Goal: Information Seeking & Learning: Check status

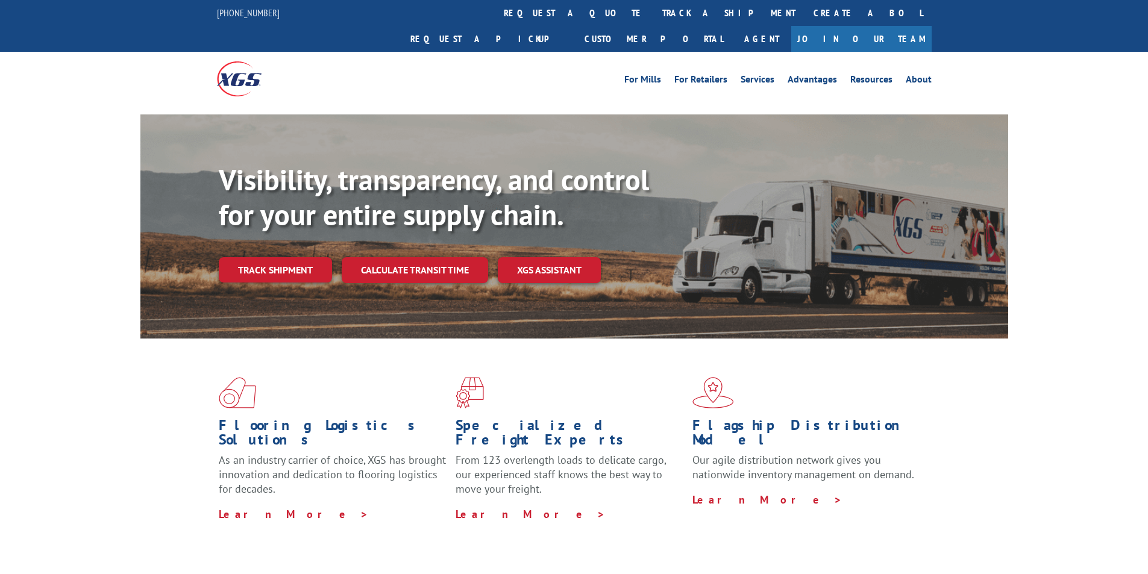
click at [653, 12] on link "track a shipment" at bounding box center [728, 13] width 151 height 26
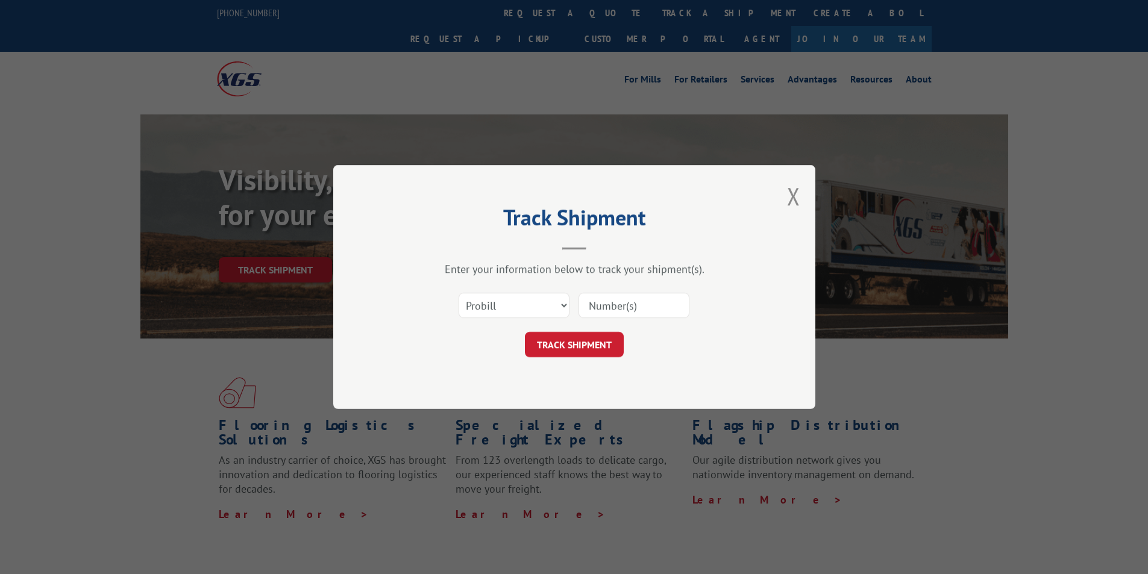
click at [614, 311] on input at bounding box center [633, 305] width 111 height 25
paste input "16566983"
type input "16566983"
click at [580, 349] on button "TRACK SHIPMENT" at bounding box center [574, 344] width 99 height 25
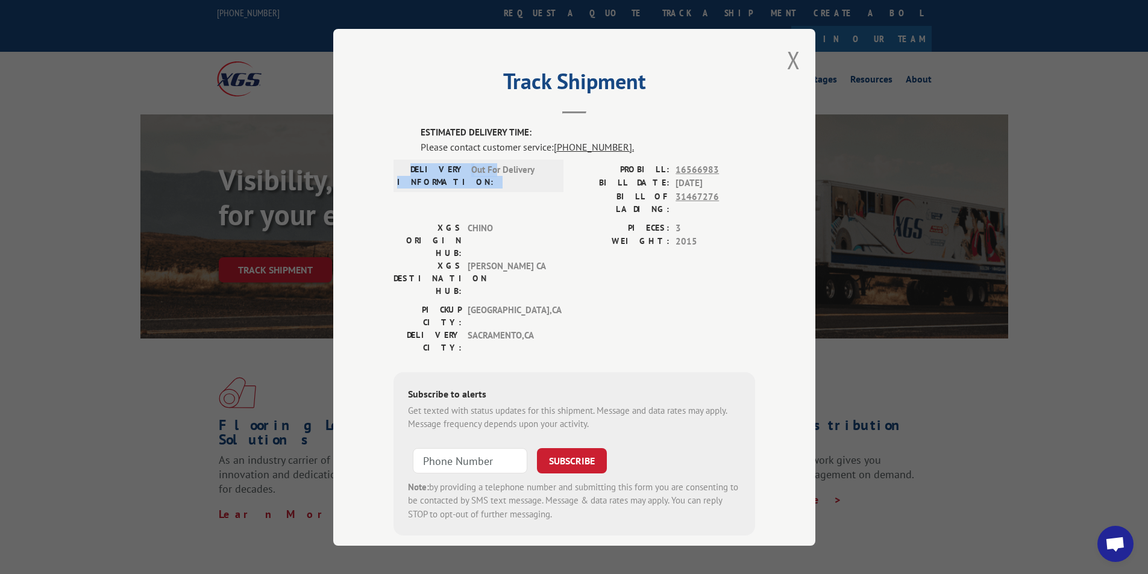
drag, startPoint x: 492, startPoint y: 181, endPoint x: 423, endPoint y: 172, distance: 69.3
click at [422, 172] on div "DELIVERY INFORMATION: Out For Delivery" at bounding box center [478, 175] width 163 height 25
click at [434, 171] on label "DELIVERY INFORMATION:" at bounding box center [431, 175] width 68 height 25
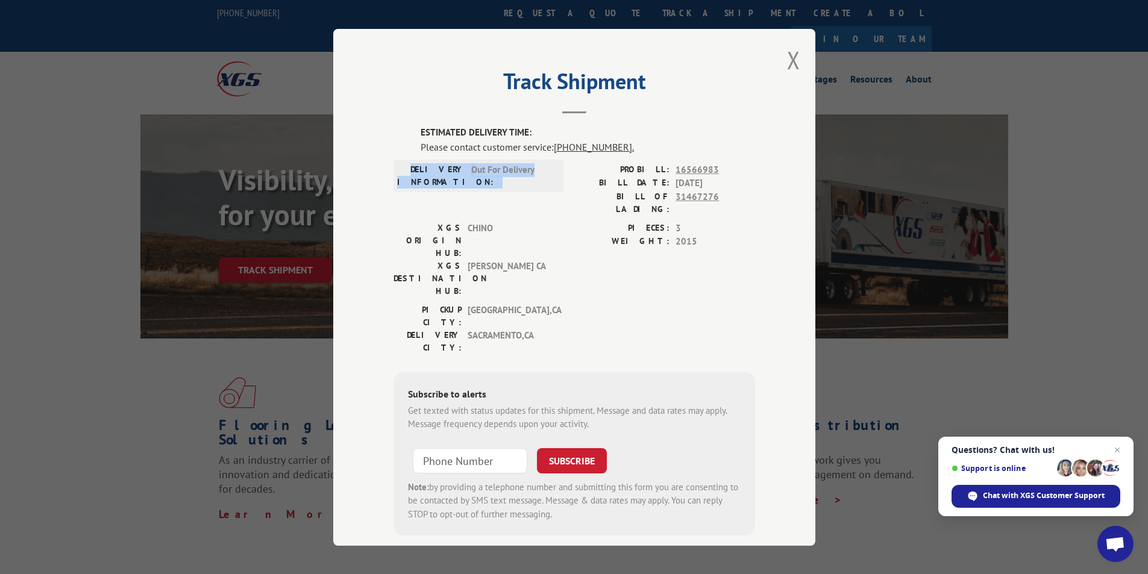
drag, startPoint x: 423, startPoint y: 167, endPoint x: 546, endPoint y: 184, distance: 124.1
click at [546, 184] on div "DELIVERY INFORMATION: Out For Delivery" at bounding box center [478, 175] width 163 height 25
copy div "DELIVERY INFORMATION: Out For Delivery"
